Goal: Information Seeking & Learning: Learn about a topic

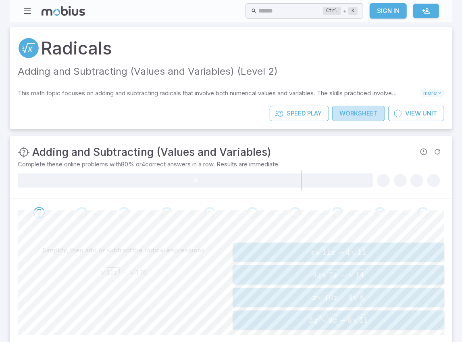
click at [354, 113] on link "Worksheet" at bounding box center [358, 113] width 53 height 15
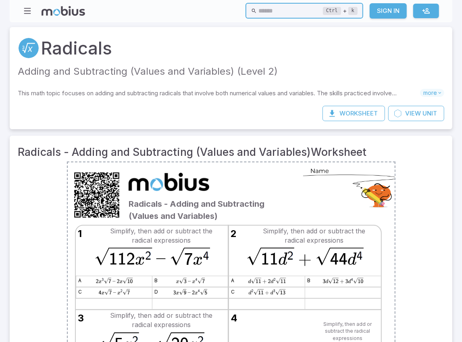
click at [259, 13] on input "text" at bounding box center [291, 11] width 65 height 16
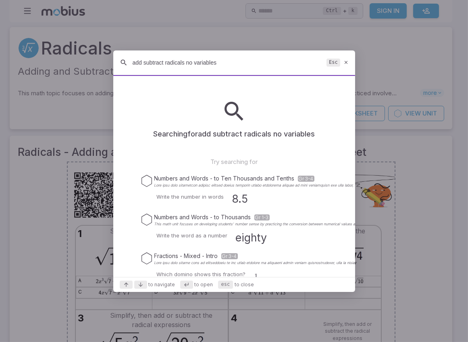
type input "add subtract radicals no variables"
click at [312, 69] on div "add subtract radicals no variables Esc" at bounding box center [234, 62] width 242 height 25
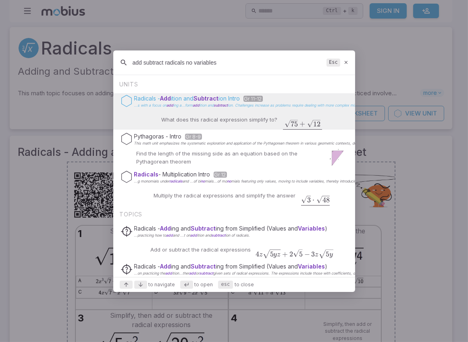
click at [190, 99] on span "ition and Subtract" at bounding box center [195, 98] width 48 height 7
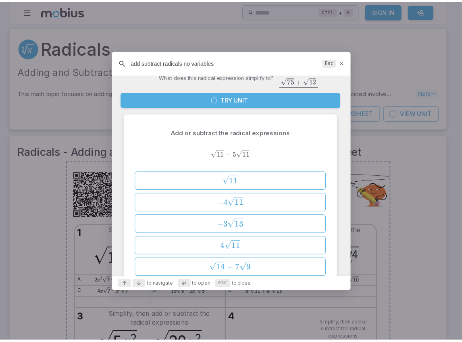
scroll to position [40, 0]
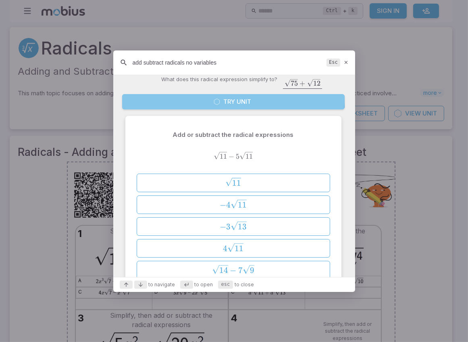
click at [233, 97] on button "Try Unit" at bounding box center [233, 101] width 223 height 15
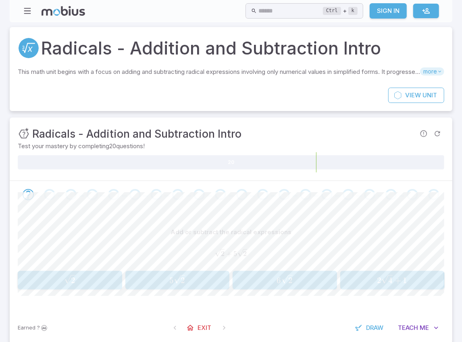
click at [440, 69] on icon at bounding box center [440, 72] width 6 height 6
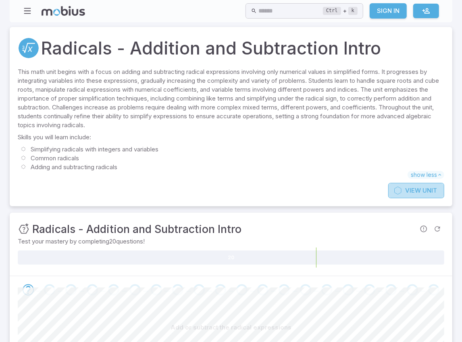
click at [418, 189] on span "View" at bounding box center [413, 190] width 16 height 9
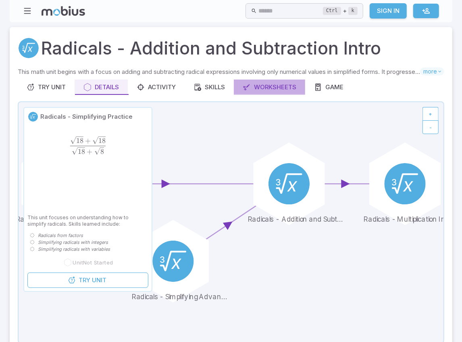
click at [283, 88] on div "Worksheets" at bounding box center [270, 87] width 54 height 9
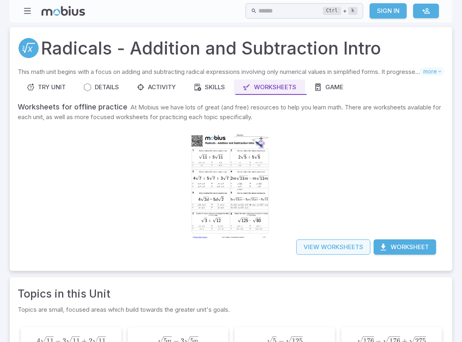
click at [346, 243] on link "View Worksheets" at bounding box center [333, 246] width 74 height 15
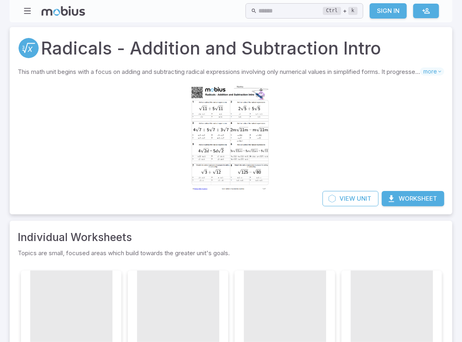
click at [411, 197] on button "Worksheet" at bounding box center [413, 198] width 63 height 15
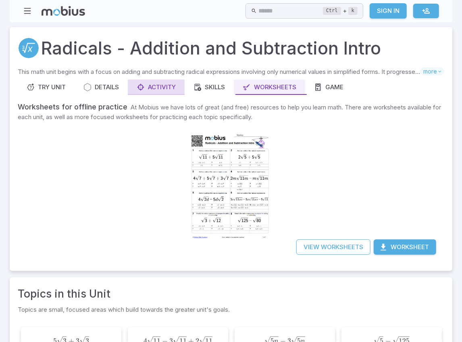
click at [157, 83] on div "Activity" at bounding box center [156, 87] width 39 height 9
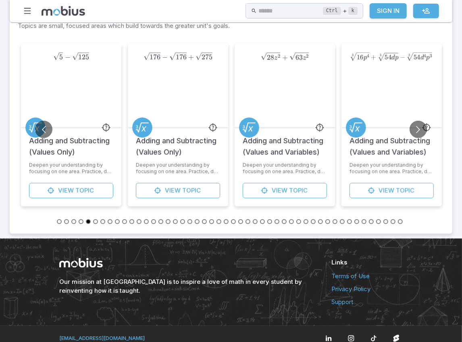
scroll to position [170, 0]
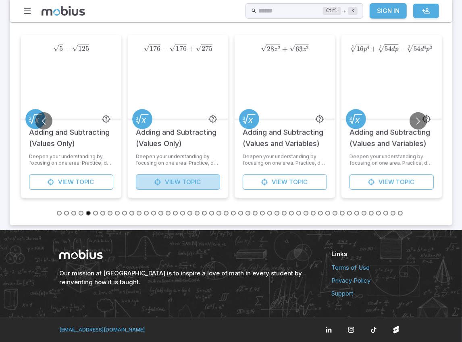
click at [166, 178] on span "View" at bounding box center [173, 181] width 16 height 9
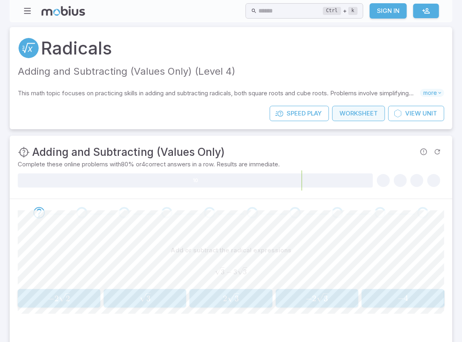
click at [361, 112] on link "Worksheet" at bounding box center [358, 113] width 53 height 15
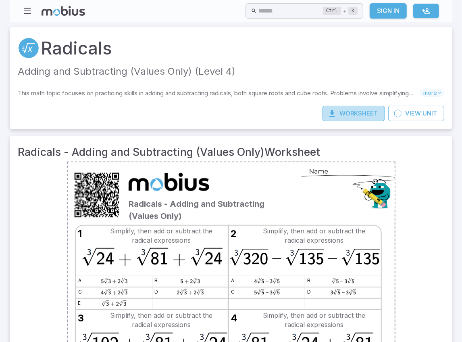
click at [356, 114] on button "Worksheet" at bounding box center [354, 113] width 63 height 15
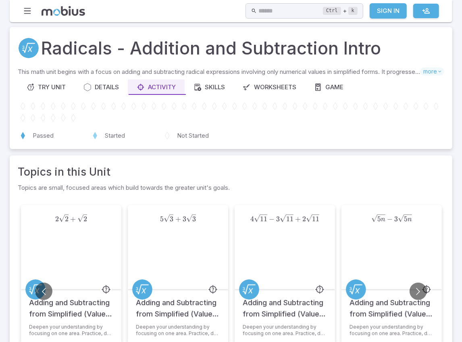
scroll to position [170, 0]
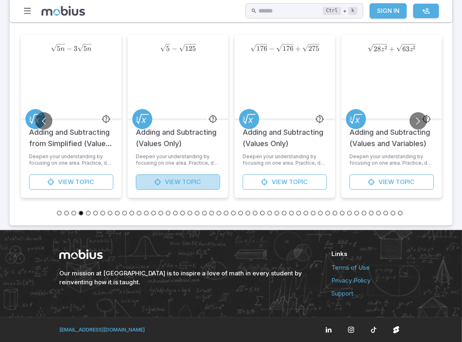
click at [179, 181] on span "View" at bounding box center [173, 181] width 16 height 9
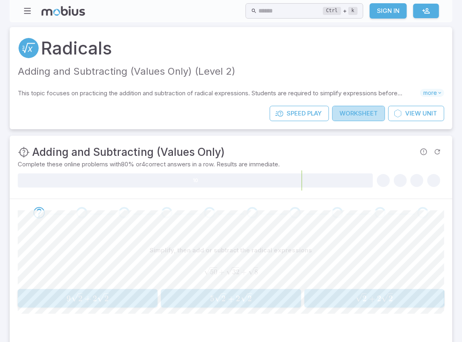
click at [356, 110] on link "Worksheet" at bounding box center [358, 113] width 53 height 15
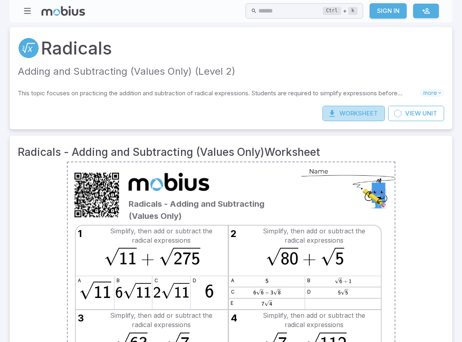
click at [370, 111] on button "Worksheet" at bounding box center [354, 113] width 63 height 15
click at [420, 113] on span "View" at bounding box center [413, 113] width 16 height 9
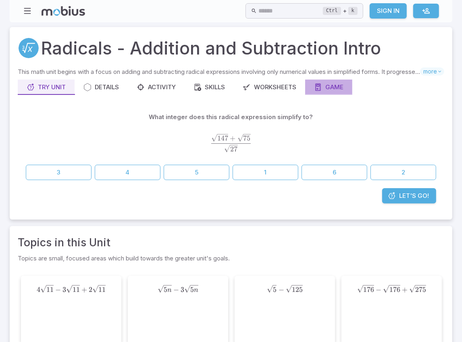
click at [333, 87] on div "Game" at bounding box center [328, 87] width 29 height 9
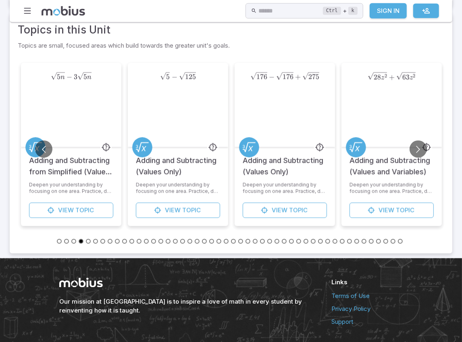
scroll to position [363, 0]
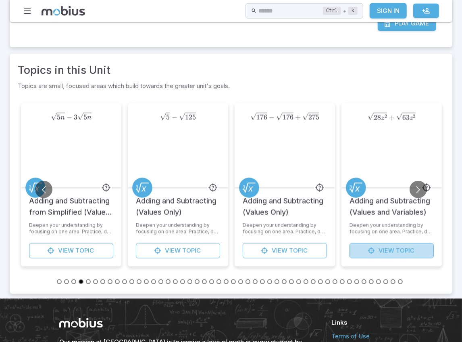
click at [387, 248] on span "View" at bounding box center [387, 250] width 16 height 9
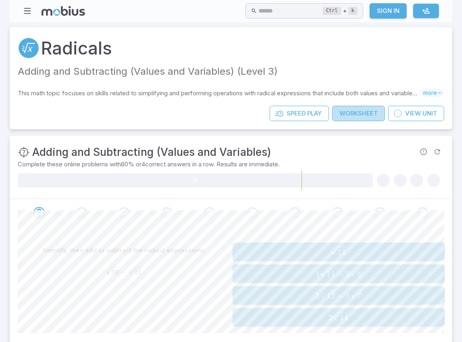
click at [367, 111] on link "Worksheet" at bounding box center [358, 113] width 53 height 15
